Goal: Task Accomplishment & Management: Manage account settings

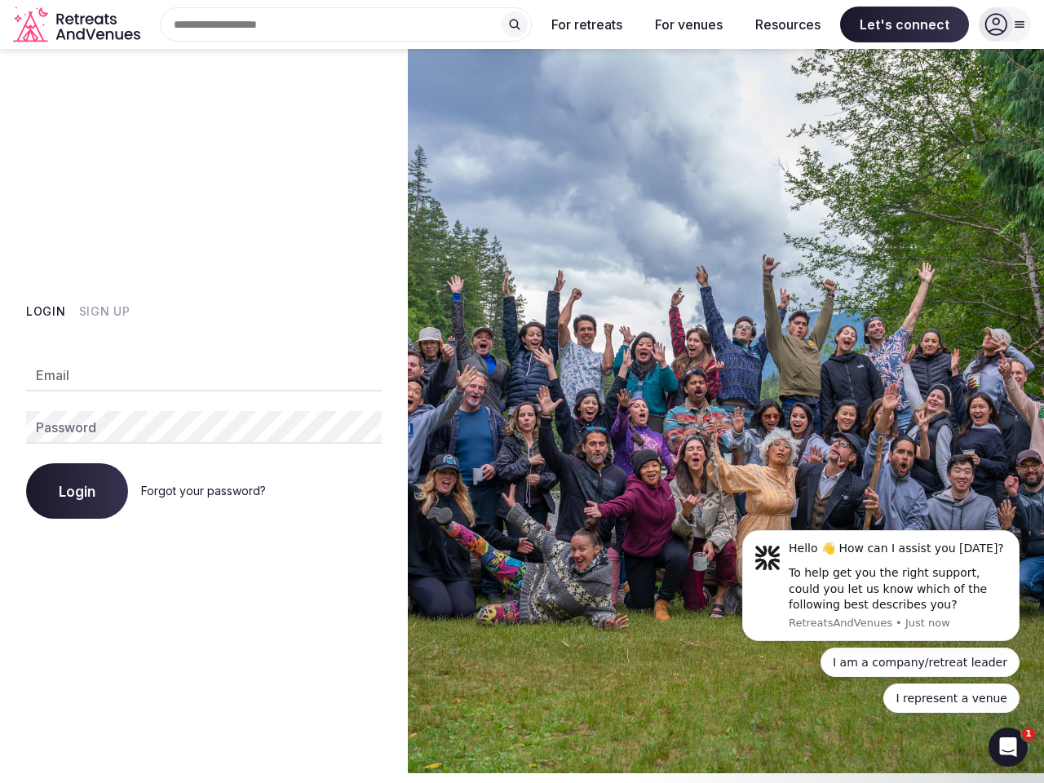
click at [522, 391] on img at bounding box center [726, 411] width 636 height 724
click at [346, 24] on div "Search Popular Destinations [GEOGRAPHIC_DATA], [GEOGRAPHIC_DATA] [GEOGRAPHIC_DA…" at bounding box center [339, 24] width 385 height 34
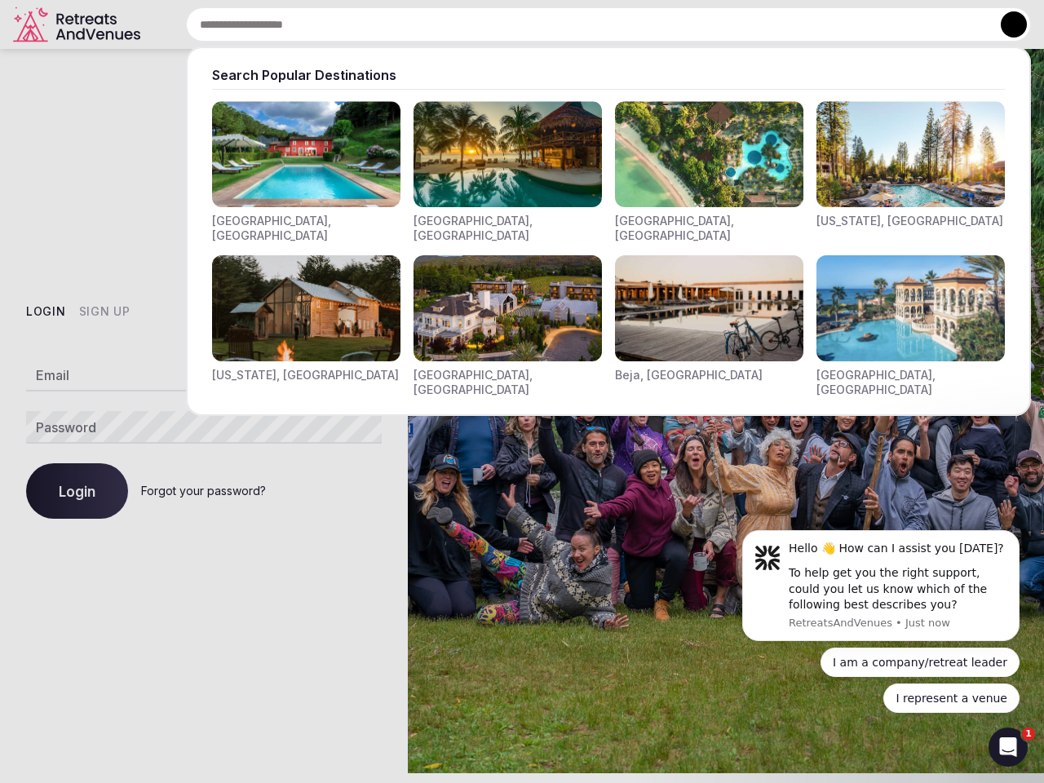
click at [514, 24] on input "text" at bounding box center [608, 24] width 845 height 34
click at [587, 24] on input "text" at bounding box center [608, 24] width 845 height 34
click at [688, 24] on input "text" at bounding box center [608, 24] width 845 height 34
click at [788, 24] on input "text" at bounding box center [608, 24] width 845 height 34
click at [904, 24] on input "text" at bounding box center [608, 24] width 845 height 34
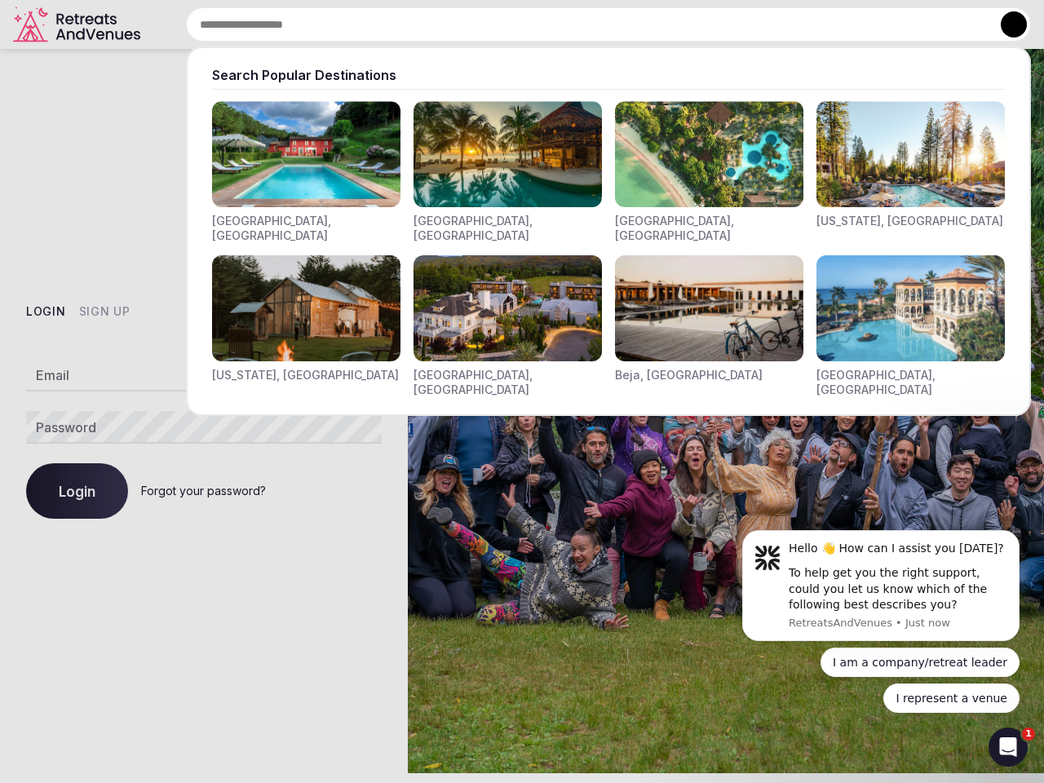
click at [1004, 24] on button at bounding box center [1013, 24] width 26 height 26
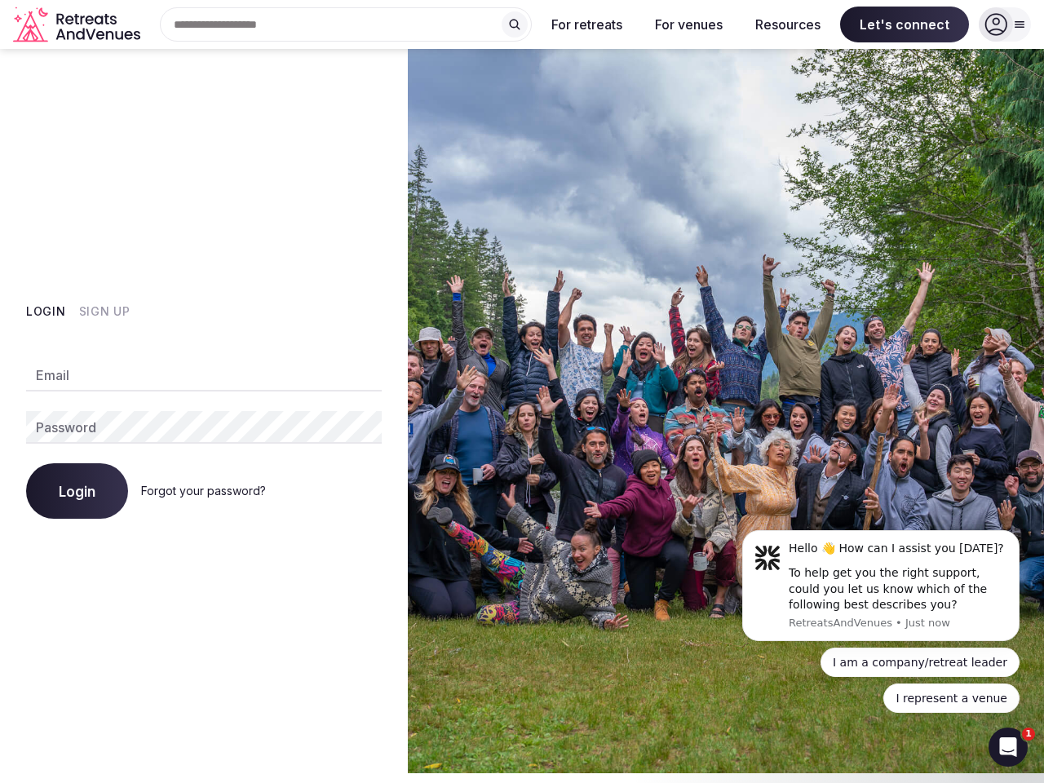
click at [46, 311] on button "Login" at bounding box center [46, 311] width 40 height 16
click at [104, 311] on button "Sign Up" at bounding box center [104, 311] width 51 height 16
